Goal: Information Seeking & Learning: Learn about a topic

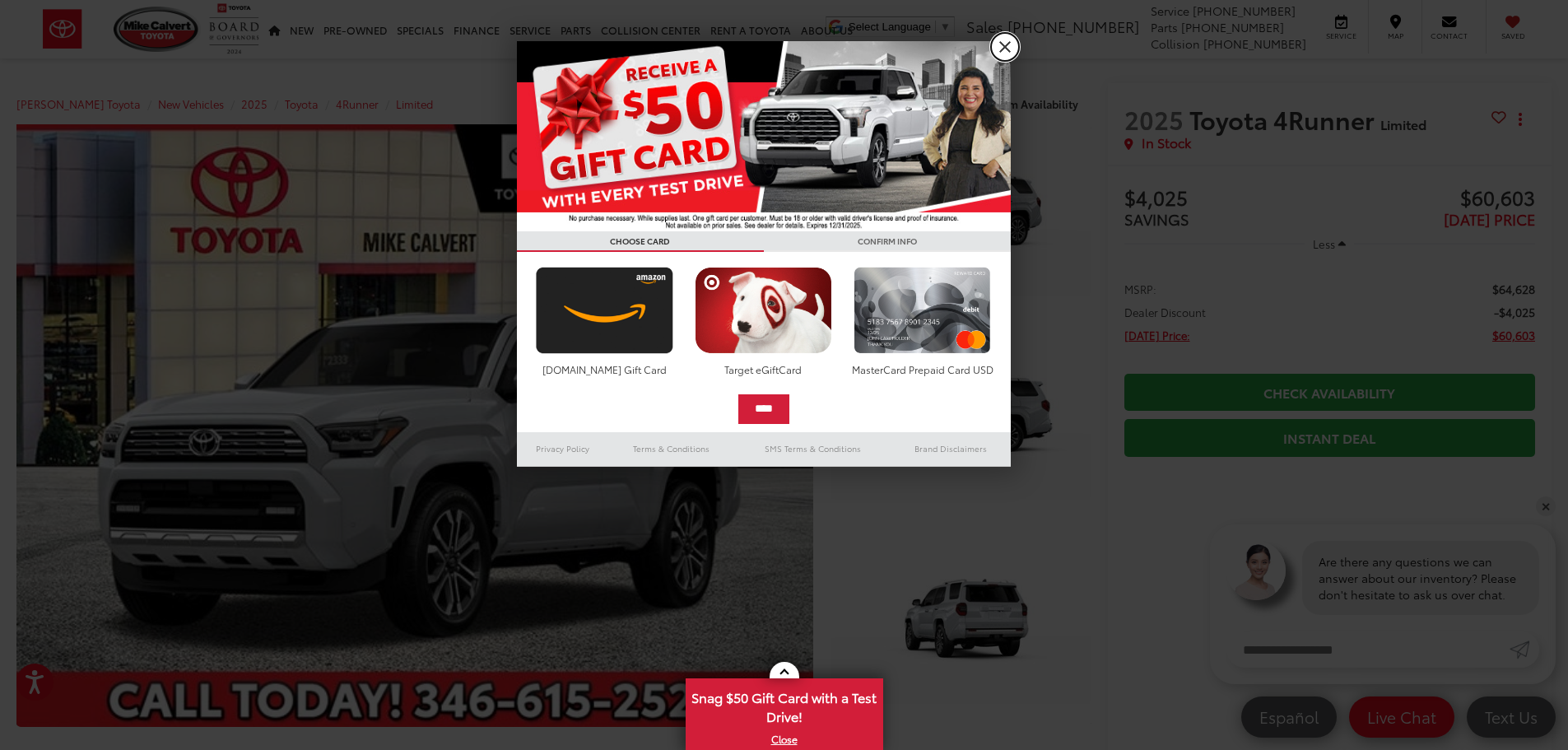
click at [1003, 49] on link "X" at bounding box center [1005, 47] width 28 height 28
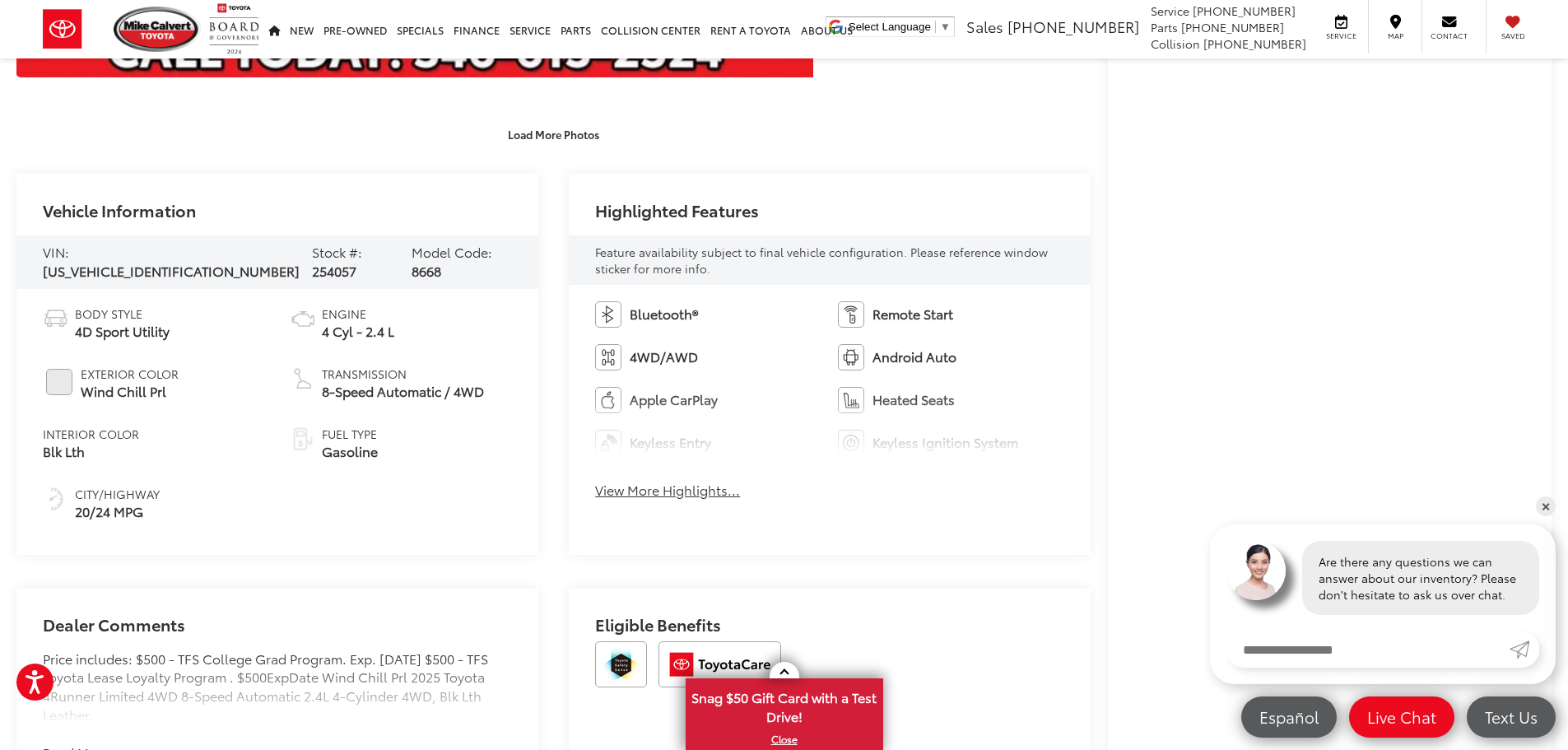
scroll to position [659, 0]
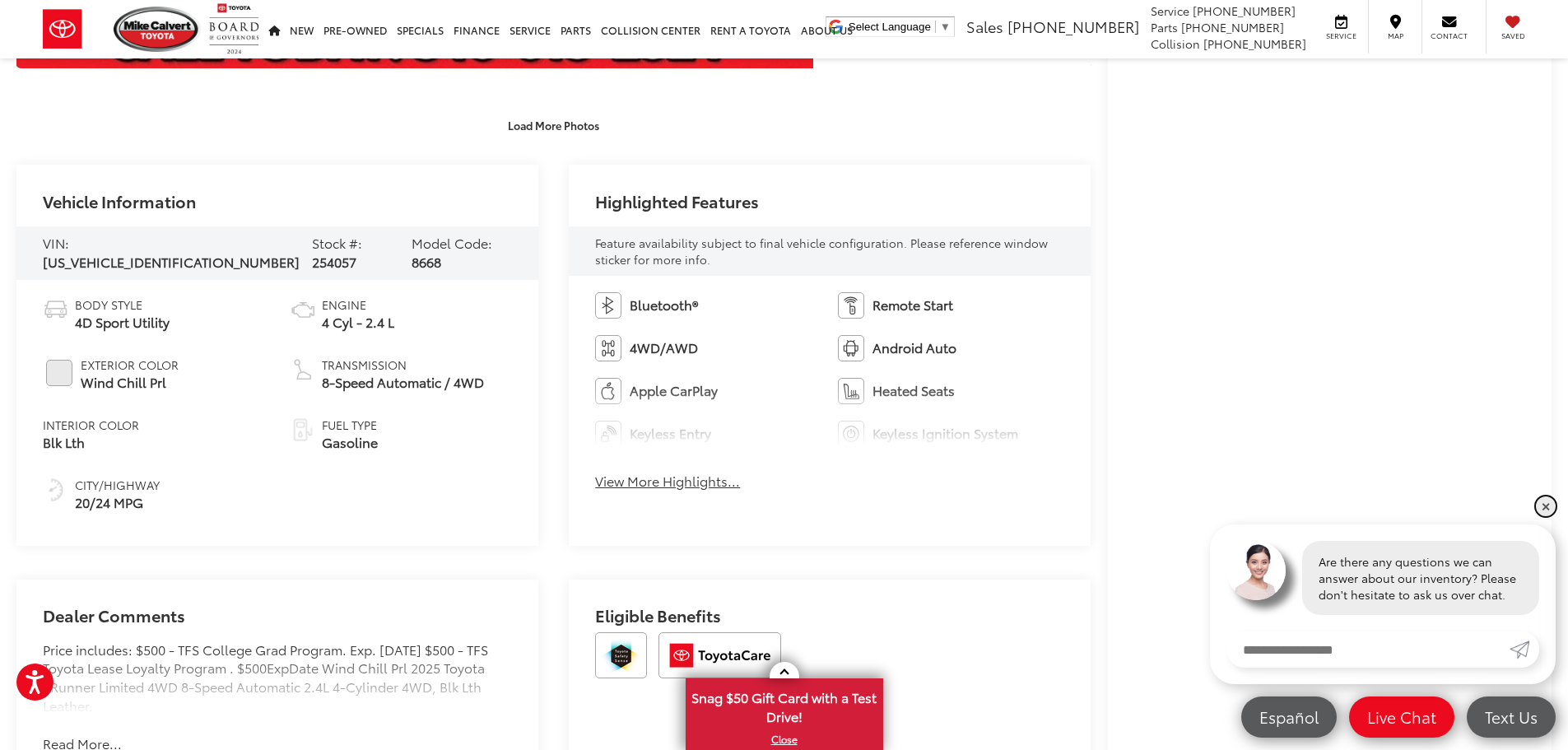
click at [1547, 508] on link "✕" at bounding box center [1545, 506] width 20 height 20
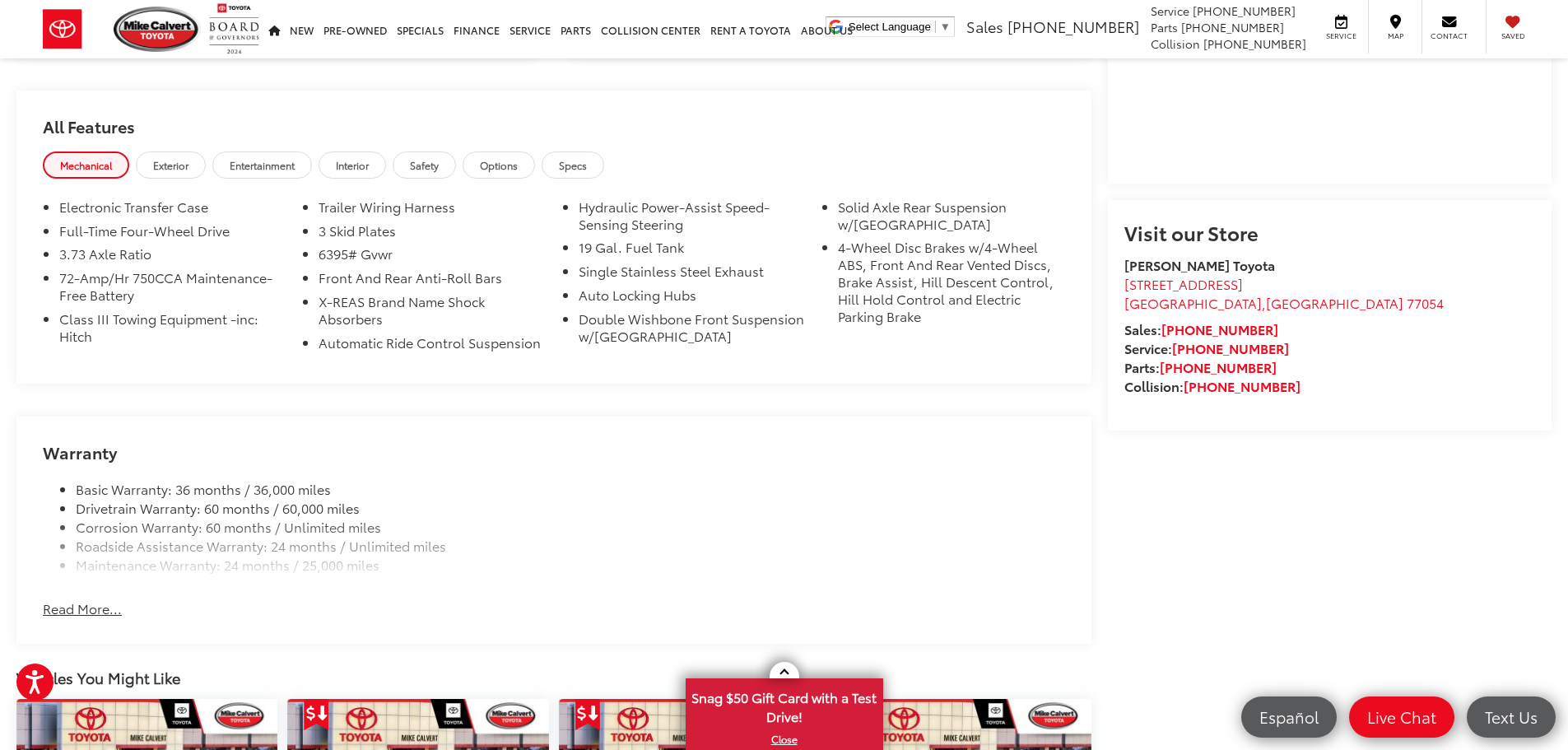
scroll to position [1400, 0]
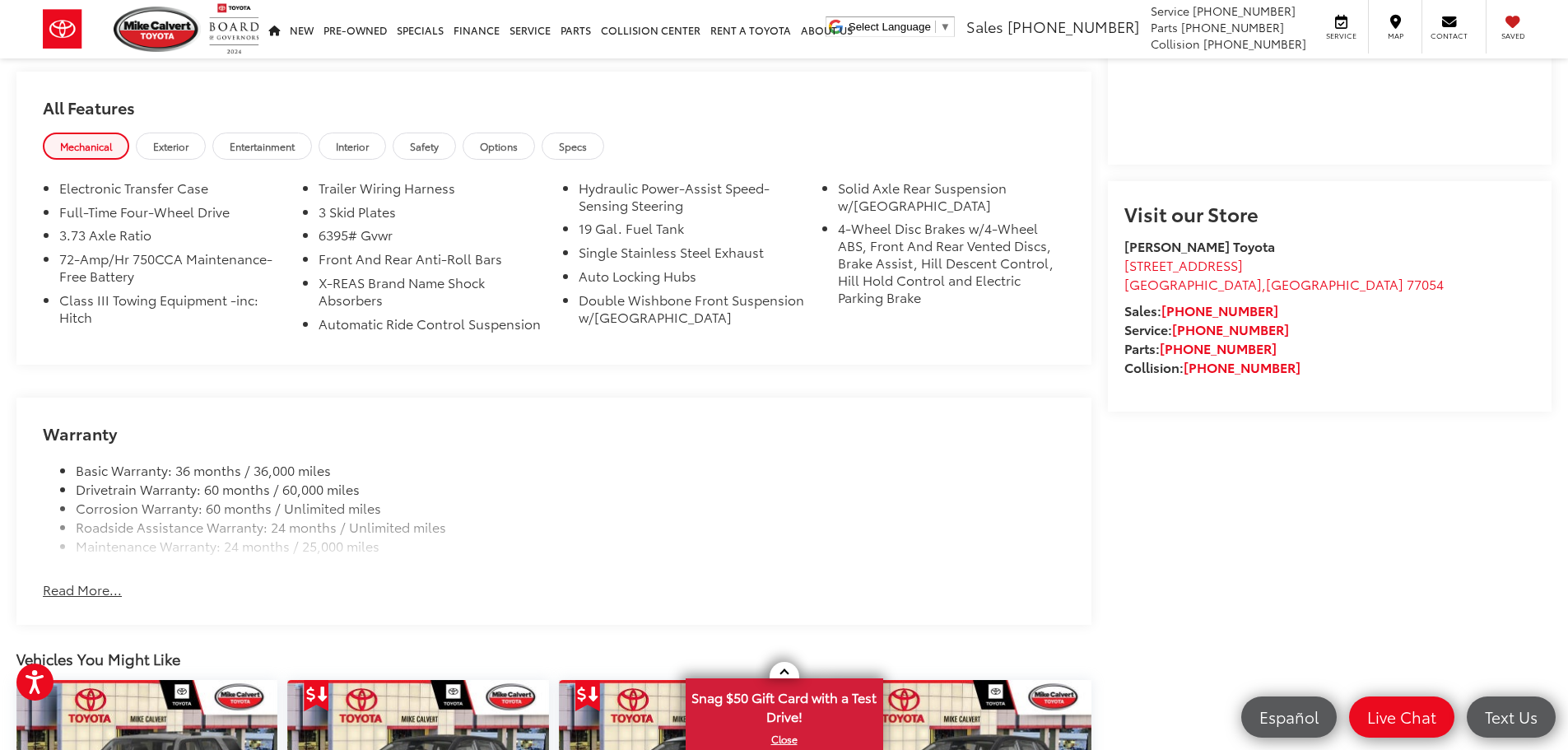
click at [88, 583] on button "Read More..." at bounding box center [82, 590] width 79 height 19
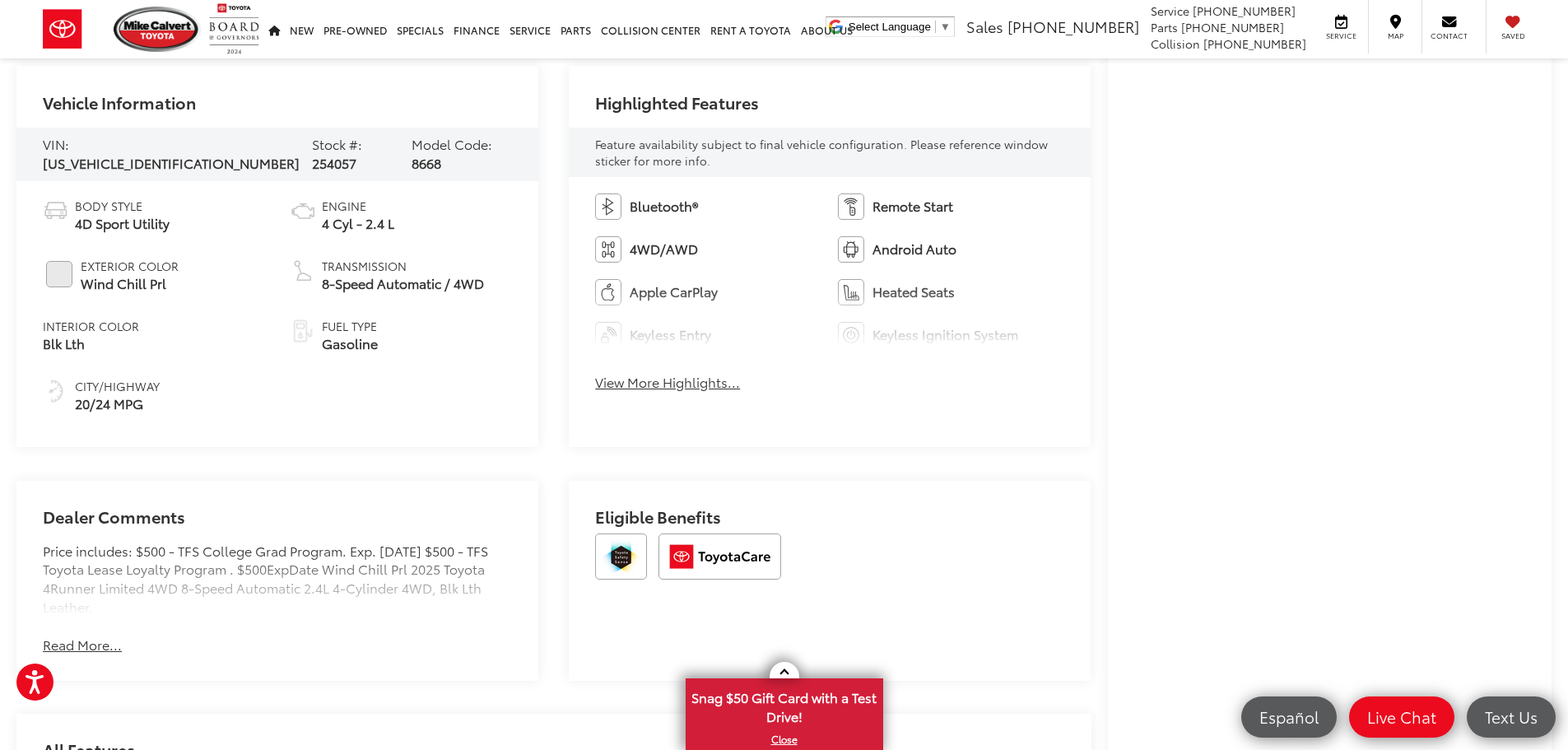
scroll to position [742, 0]
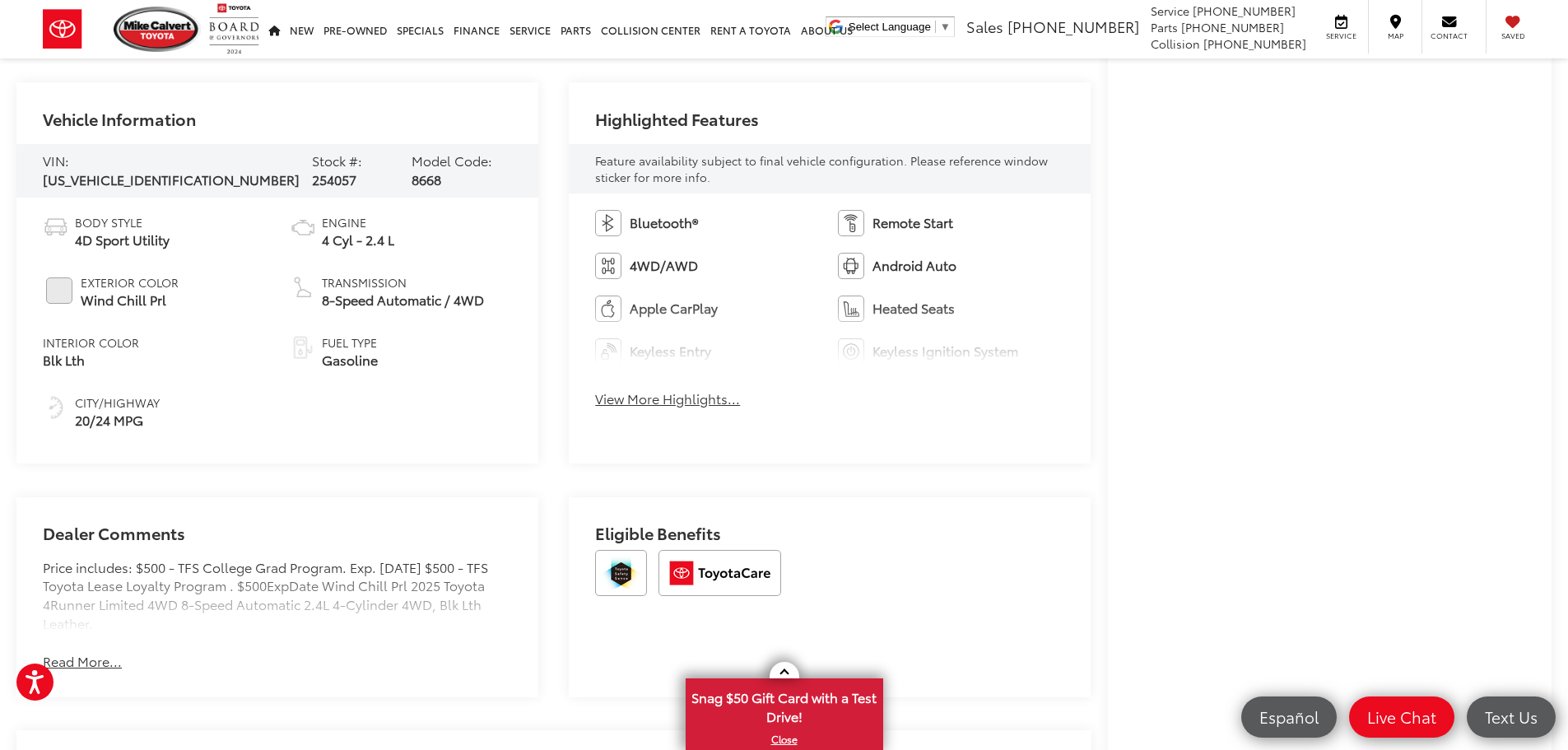
click at [643, 399] on button "View More Highlights..." at bounding box center [667, 399] width 144 height 19
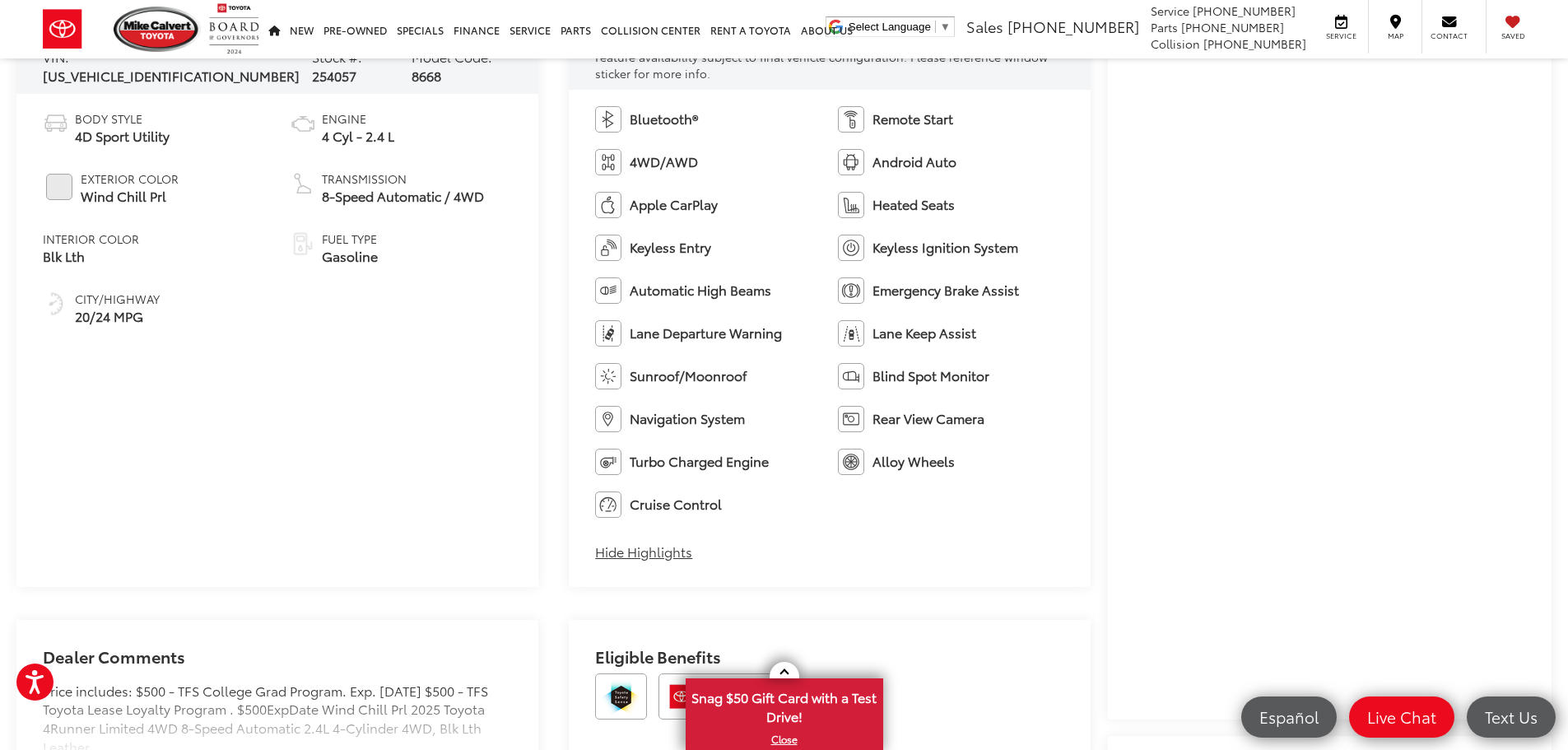
scroll to position [906, 0]
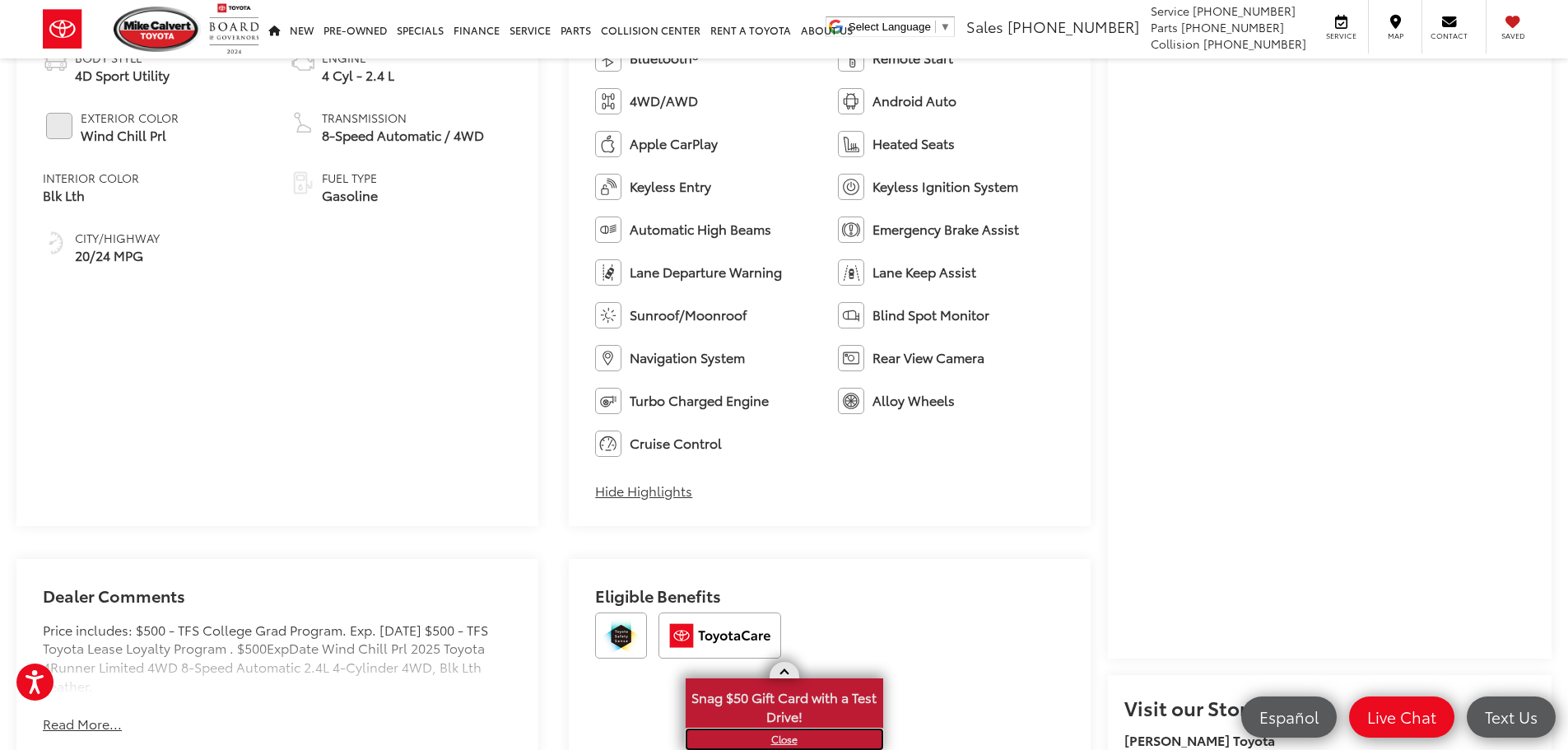
click at [785, 740] on link "X" at bounding box center [784, 739] width 194 height 18
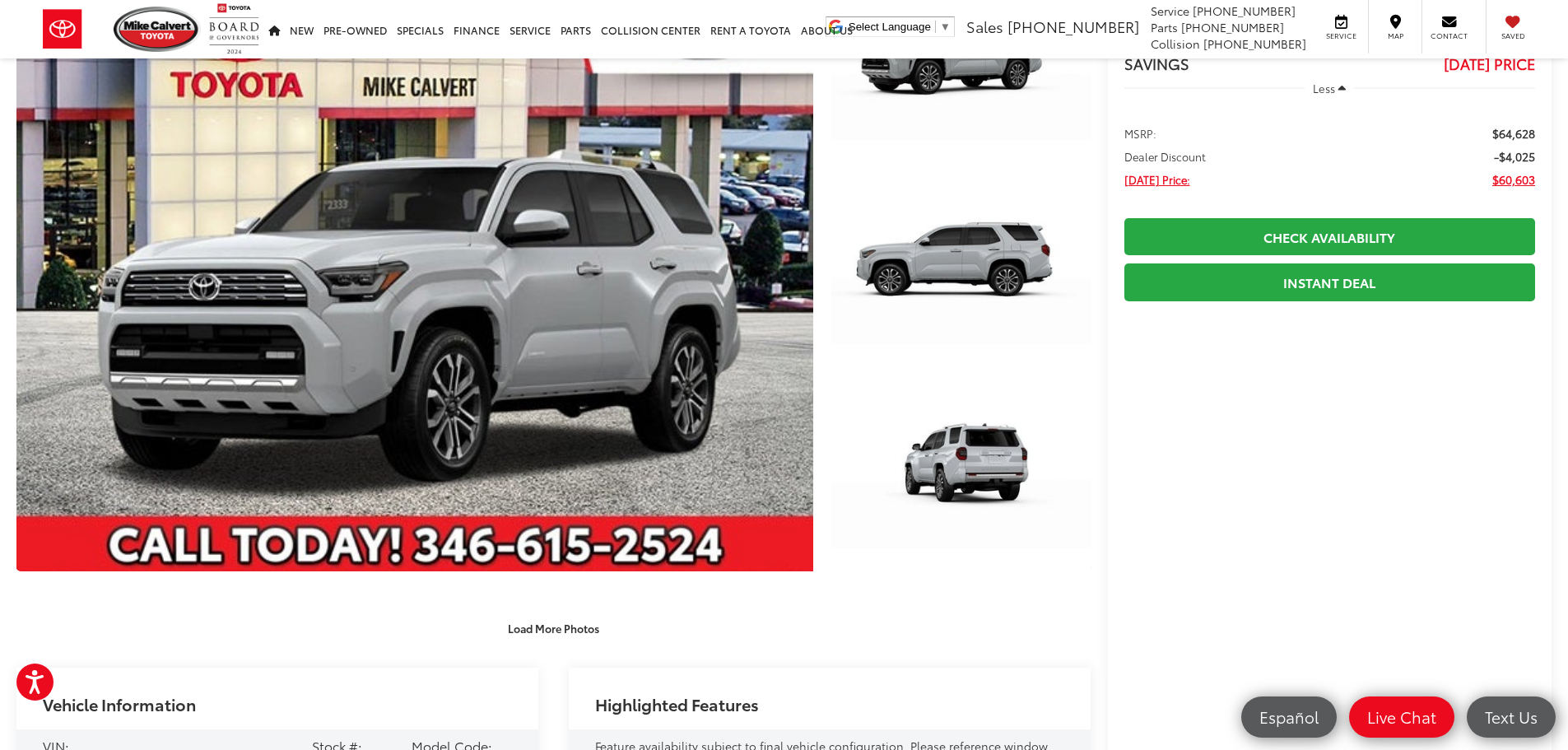
scroll to position [82, 0]
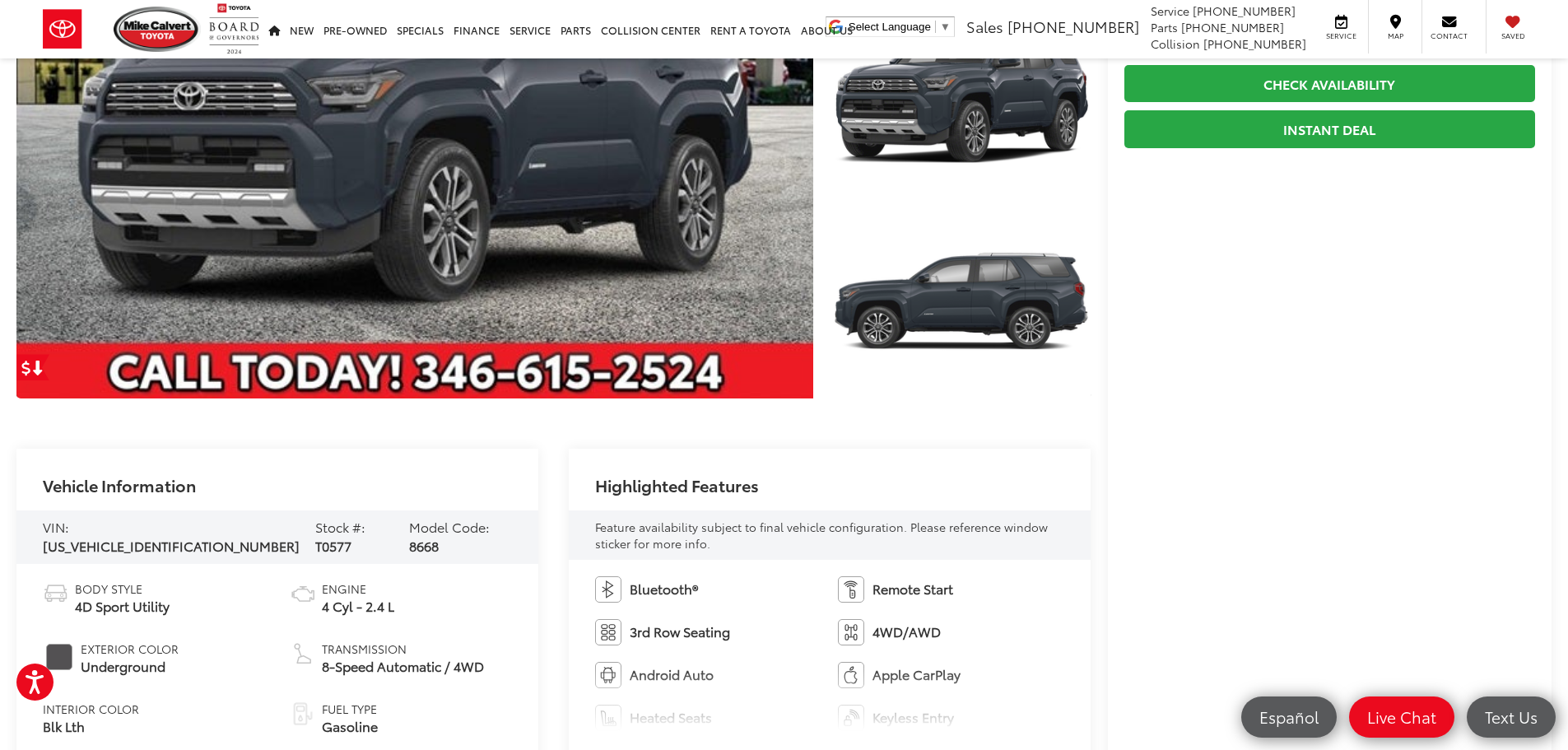
scroll to position [82, 0]
